Goal: Task Accomplishment & Management: Manage account settings

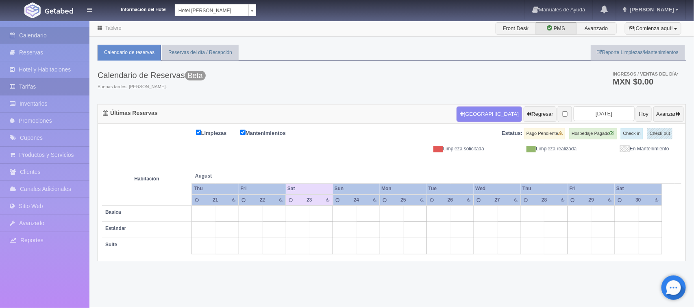
click at [35, 84] on link "Tarifas" at bounding box center [44, 87] width 89 height 17
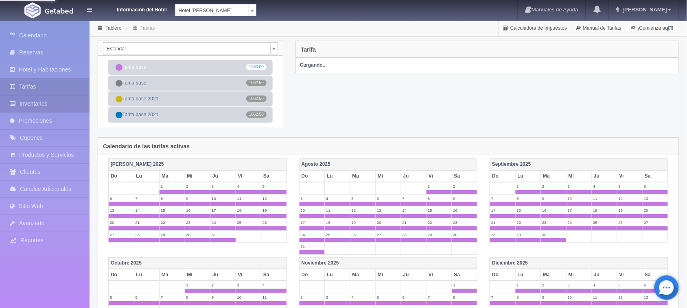
click at [48, 110] on link "Inventarios" at bounding box center [44, 104] width 89 height 17
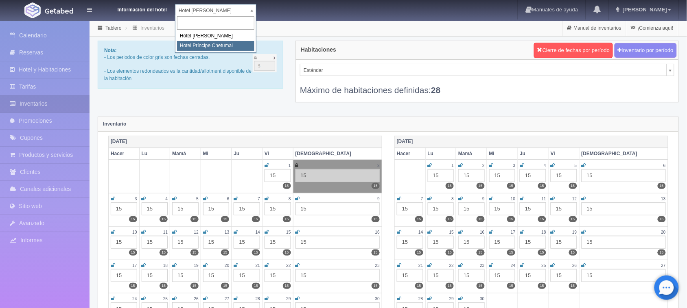
select select "567"
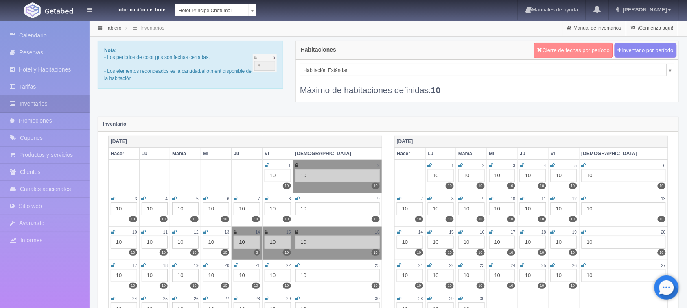
click at [582, 45] on button "Cierre de fechas por período" at bounding box center [573, 50] width 79 height 15
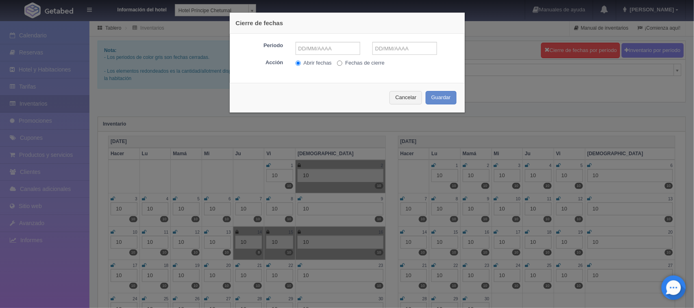
click at [354, 60] on font "Fechas de cierre" at bounding box center [364, 63] width 39 height 6
click at [342, 61] on input "Fechas de cierre" at bounding box center [339, 63] width 5 height 5
radio input "true"
click at [305, 49] on input "text" at bounding box center [328, 48] width 65 height 13
type input "23-08-2025"
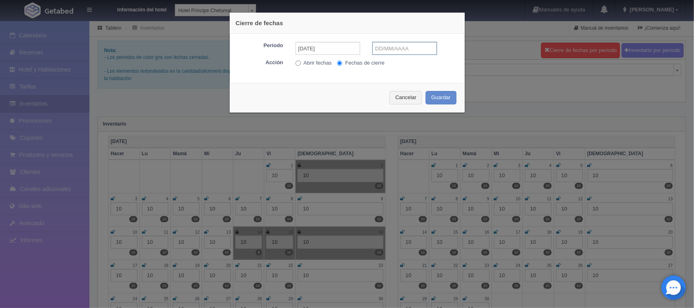
click at [395, 49] on input "text" at bounding box center [405, 48] width 65 height 13
type input "23-08-2025"
click at [440, 97] on font "Guardar" at bounding box center [442, 97] width 20 height 6
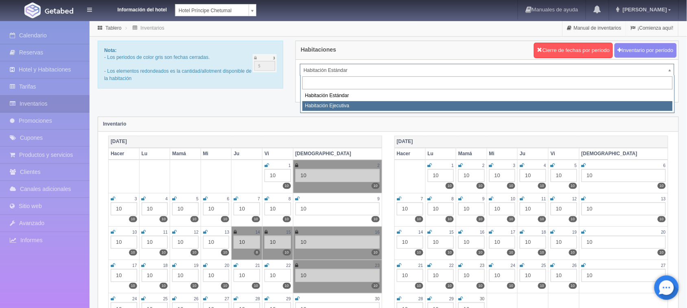
select select "1804"
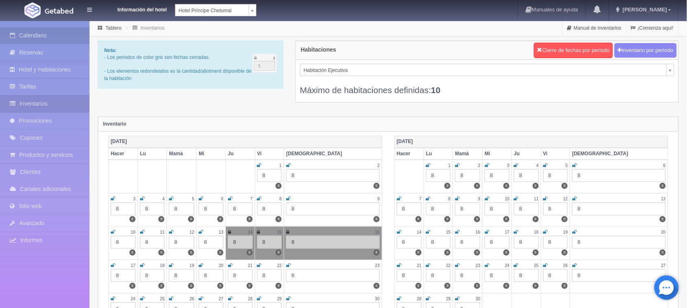
click at [15, 29] on link "Calendario" at bounding box center [44, 35] width 89 height 17
